Goal: Task Accomplishment & Management: Complete application form

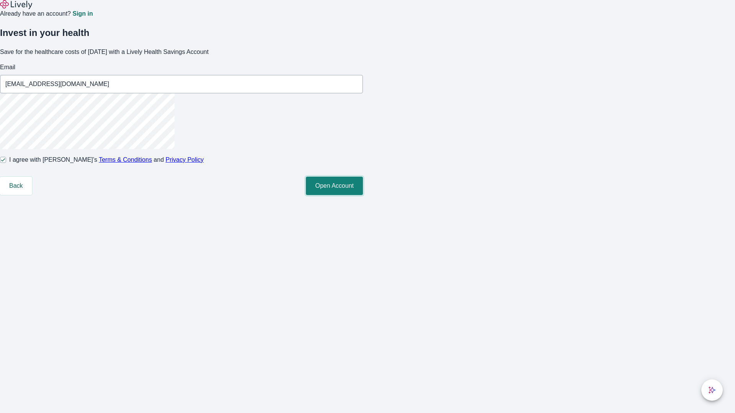
click at [363, 195] on button "Open Account" at bounding box center [334, 186] width 57 height 18
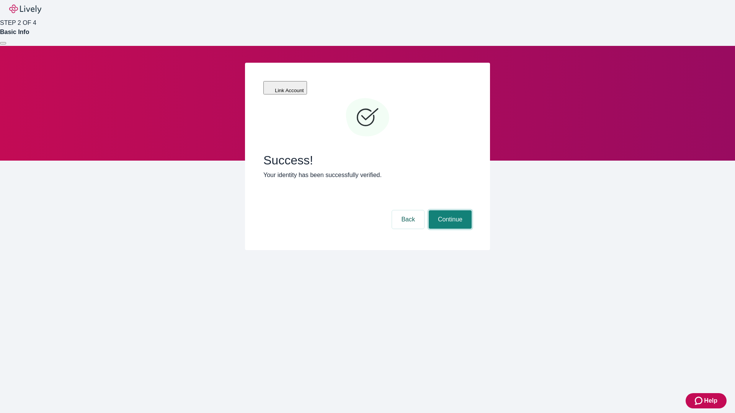
click at [449, 210] on button "Continue" at bounding box center [450, 219] width 43 height 18
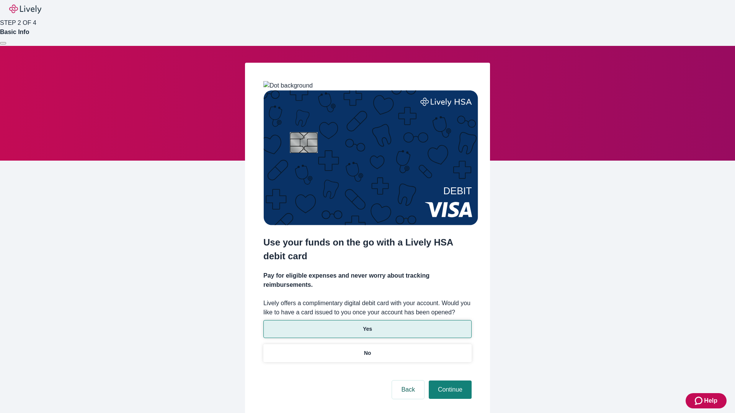
click at [367, 325] on p "Yes" at bounding box center [367, 329] width 9 height 8
click at [449, 381] on button "Continue" at bounding box center [450, 390] width 43 height 18
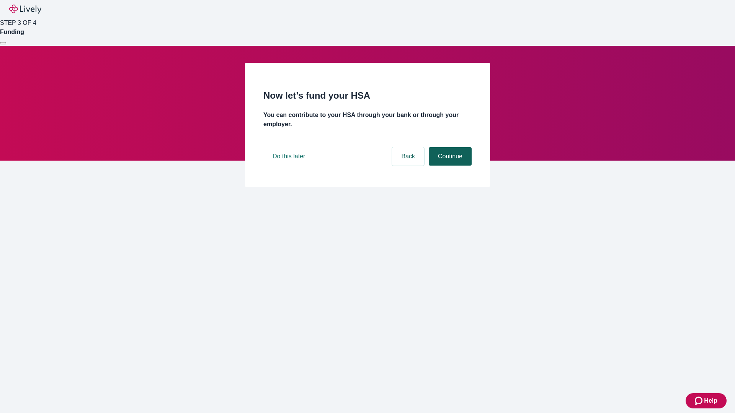
click at [449, 166] on button "Continue" at bounding box center [450, 156] width 43 height 18
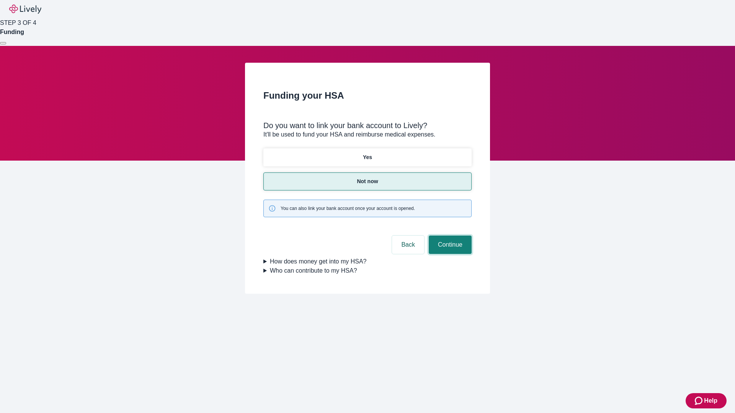
click at [449, 236] on button "Continue" at bounding box center [450, 245] width 43 height 18
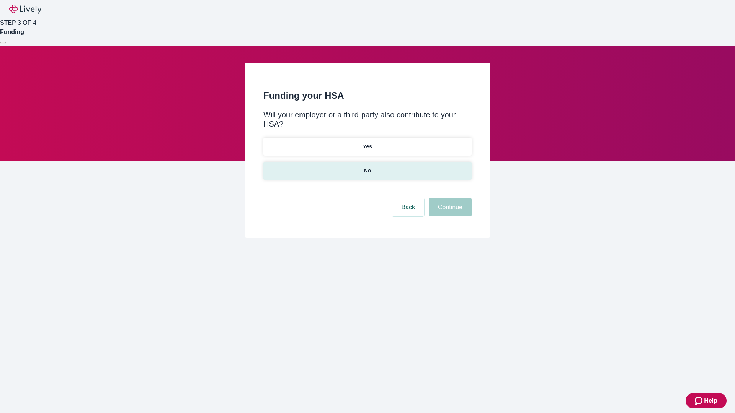
click at [367, 167] on p "No" at bounding box center [367, 171] width 7 height 8
click at [449, 198] on button "Continue" at bounding box center [450, 207] width 43 height 18
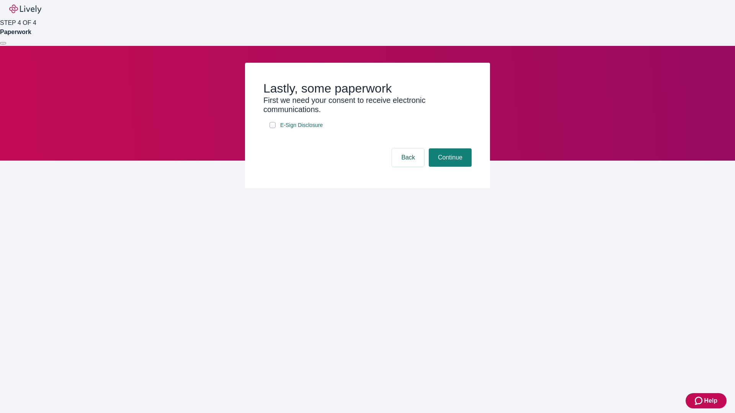
click at [272, 128] on input "E-Sign Disclosure" at bounding box center [272, 125] width 6 height 6
checkbox input "true"
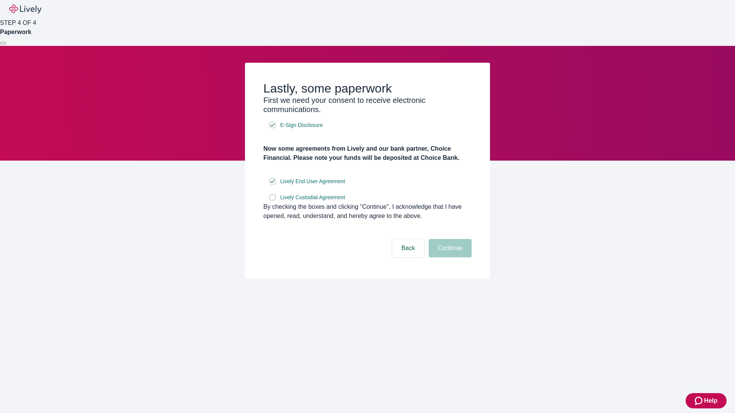
click at [272, 201] on input "Lively Custodial Agreement" at bounding box center [272, 197] width 6 height 6
checkbox input "true"
click at [449, 258] on button "Continue" at bounding box center [450, 248] width 43 height 18
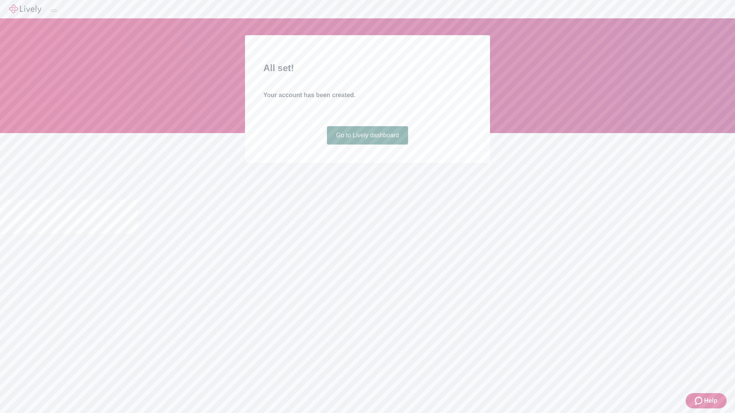
click at [367, 145] on link "Go to Lively dashboard" at bounding box center [368, 135] width 82 height 18
